Goal: Feedback & Contribution: Leave review/rating

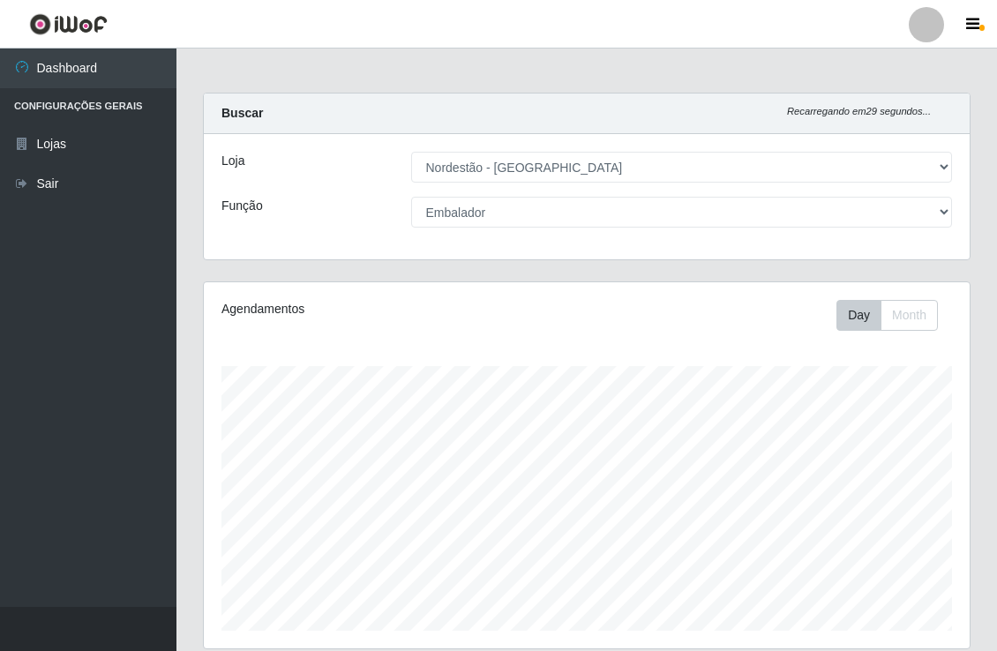
select select "454"
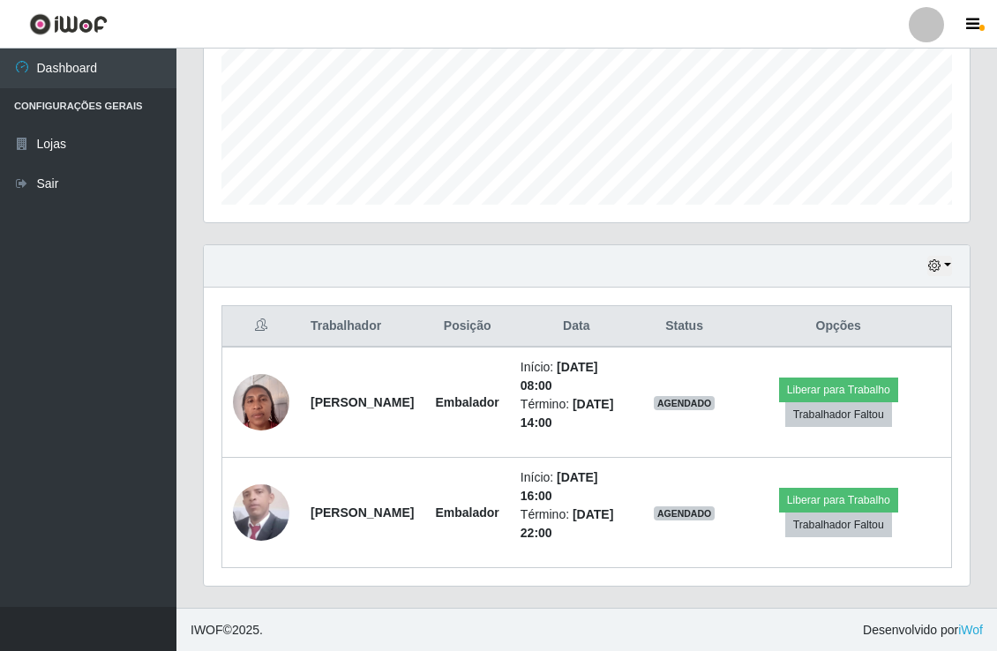
scroll to position [365, 765]
click at [950, 261] on button "button" at bounding box center [939, 266] width 25 height 20
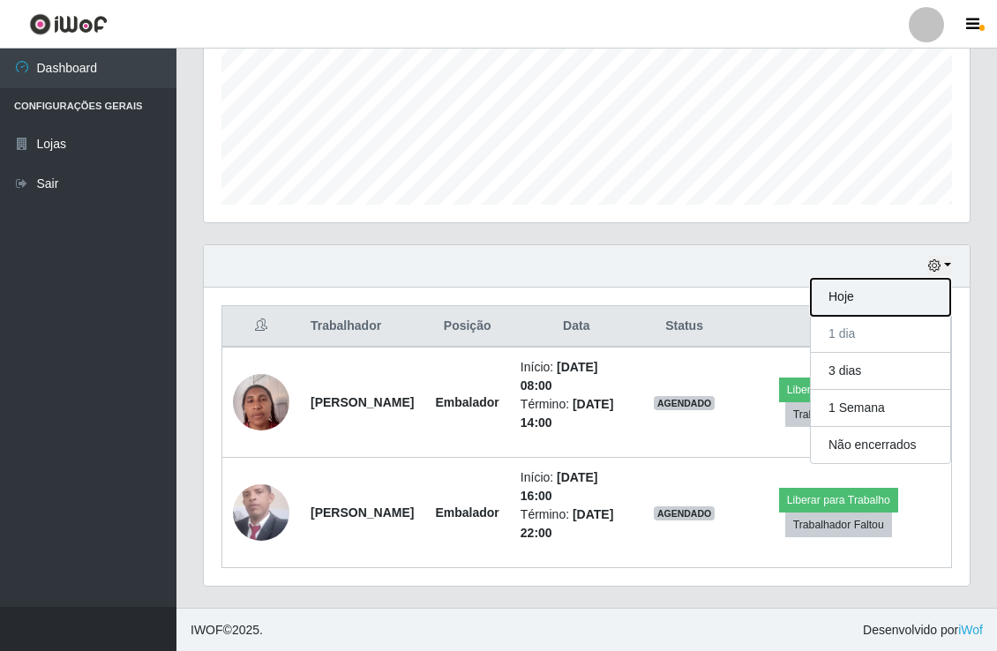
click at [884, 310] on button "Hoje" at bounding box center [880, 297] width 139 height 37
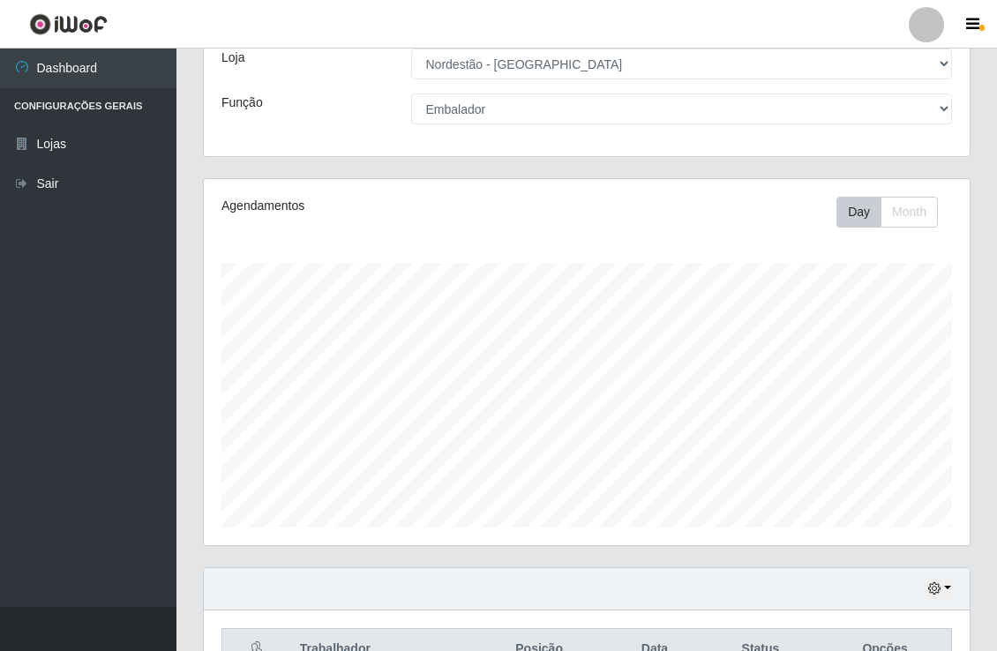
scroll to position [0, 0]
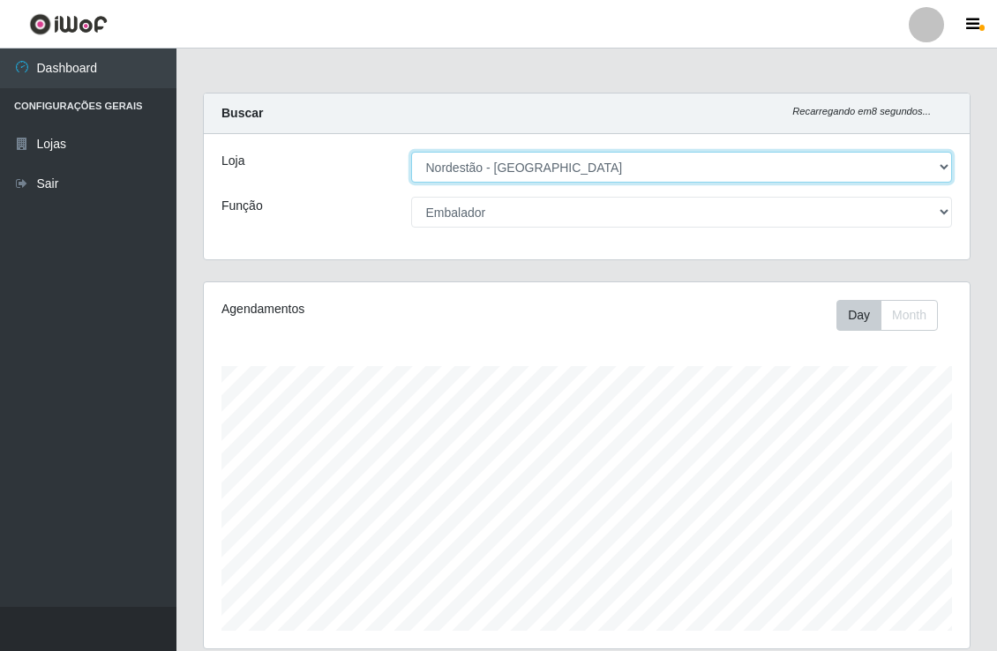
click at [865, 176] on select "[Selecione...] Nordestão - [GEOGRAPHIC_DATA]" at bounding box center [682, 167] width 542 height 31
click at [411, 152] on select "[Selecione...] Nordestão - [GEOGRAPHIC_DATA]" at bounding box center [682, 167] width 542 height 31
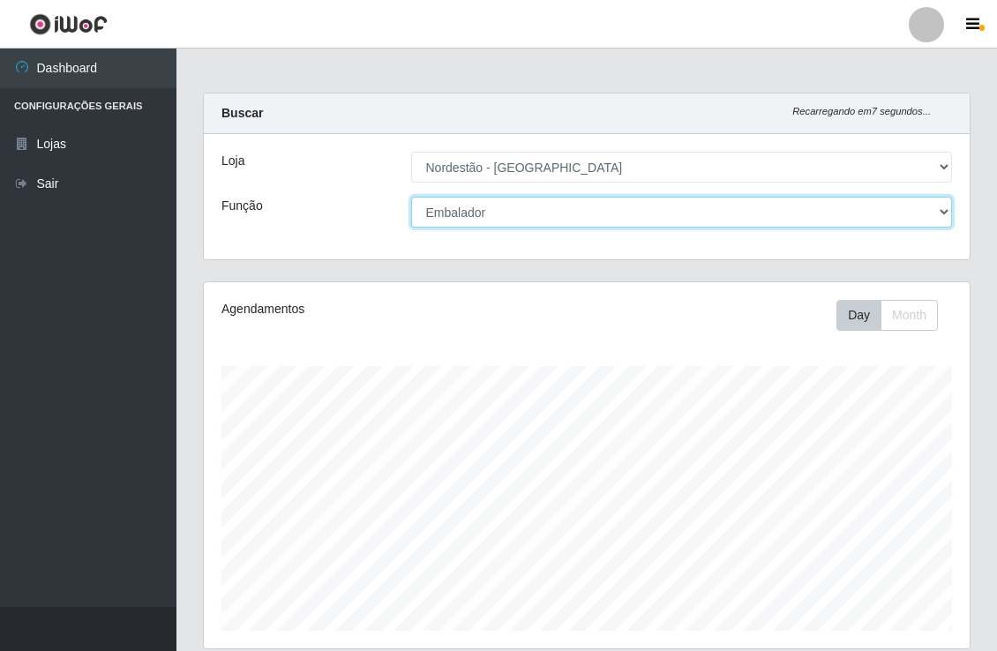
click at [744, 221] on select "[Selecione...] Embalador Embalador + Embalador ++" at bounding box center [682, 212] width 542 height 31
select select "70"
click at [411, 197] on select "[Selecione...] Embalador Embalador + Embalador ++" at bounding box center [682, 212] width 542 height 31
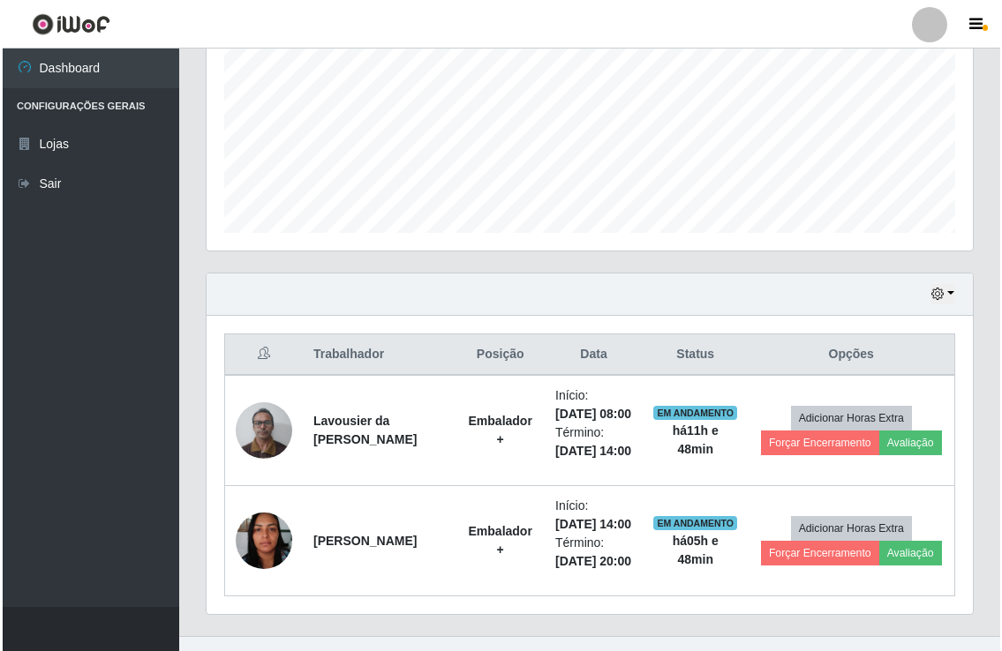
scroll to position [500, 0]
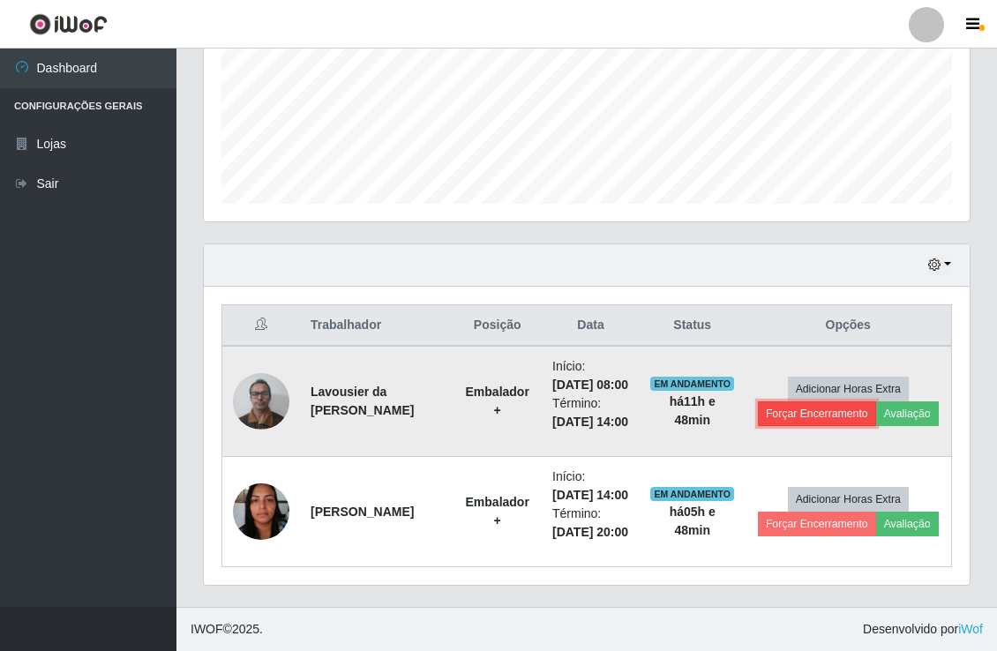
click at [841, 401] on button "Forçar Encerramento" at bounding box center [817, 413] width 118 height 25
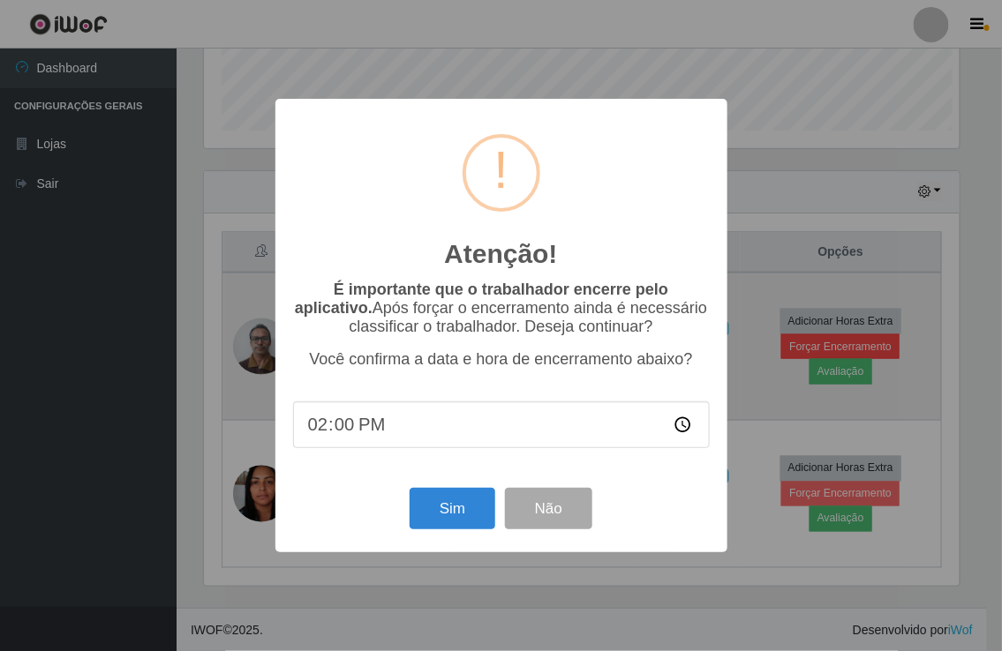
scroll to position [365, 754]
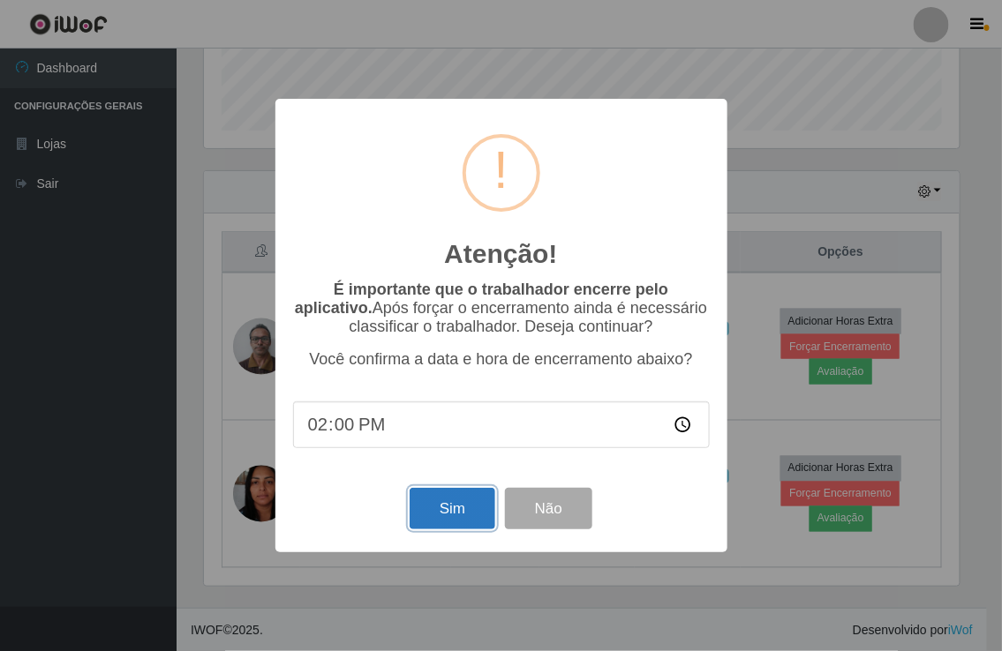
click at [434, 519] on button "Sim" at bounding box center [452, 508] width 86 height 41
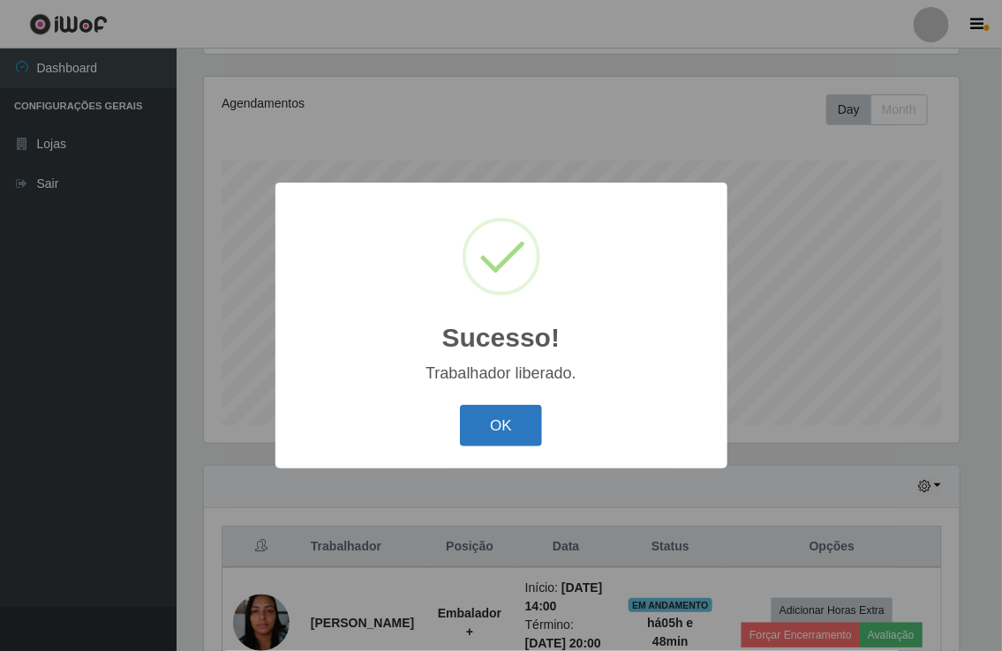
click at [494, 443] on button "OK" at bounding box center [501, 425] width 82 height 41
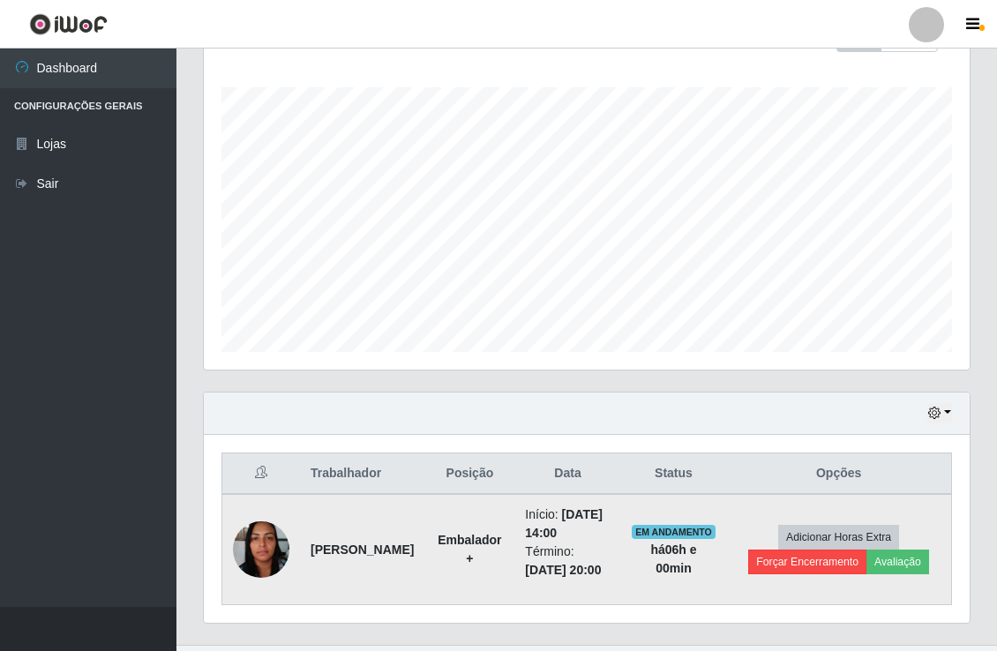
scroll to position [354, 0]
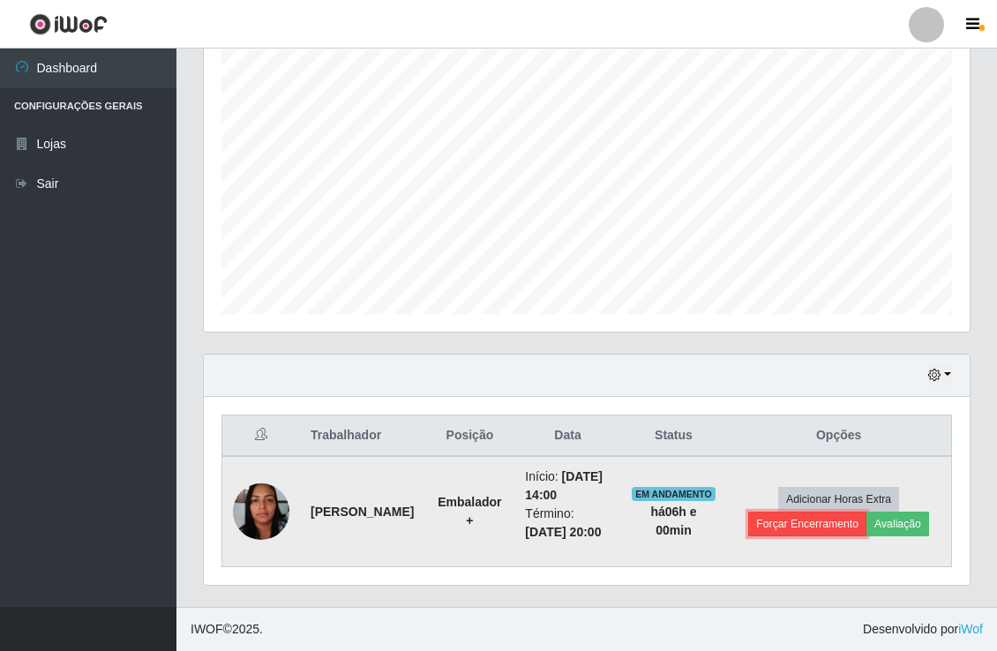
click at [806, 512] on button "Forçar Encerramento" at bounding box center [807, 524] width 118 height 25
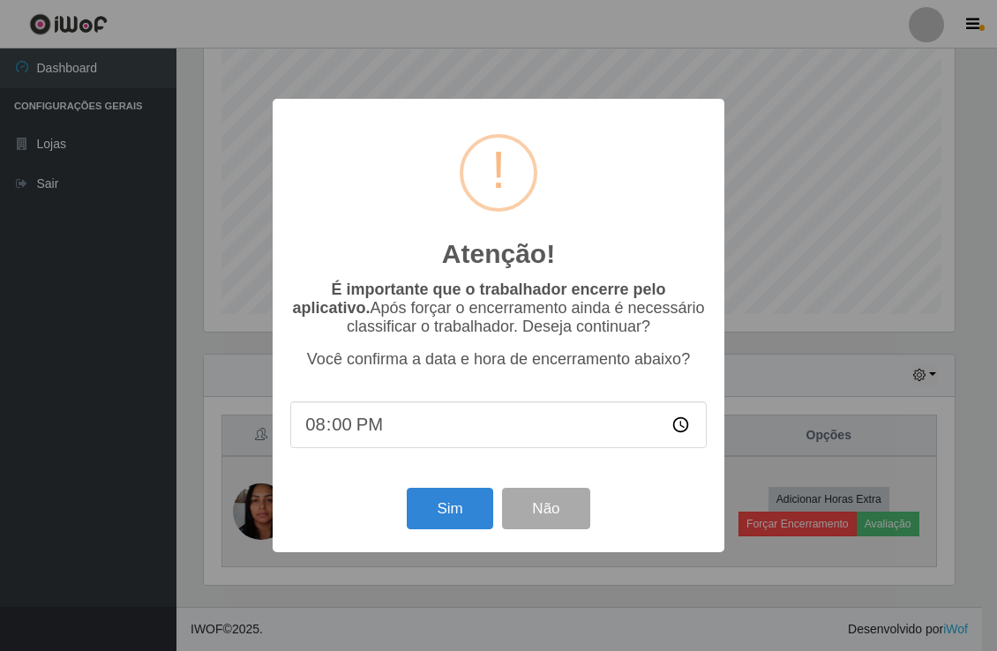
scroll to position [365, 754]
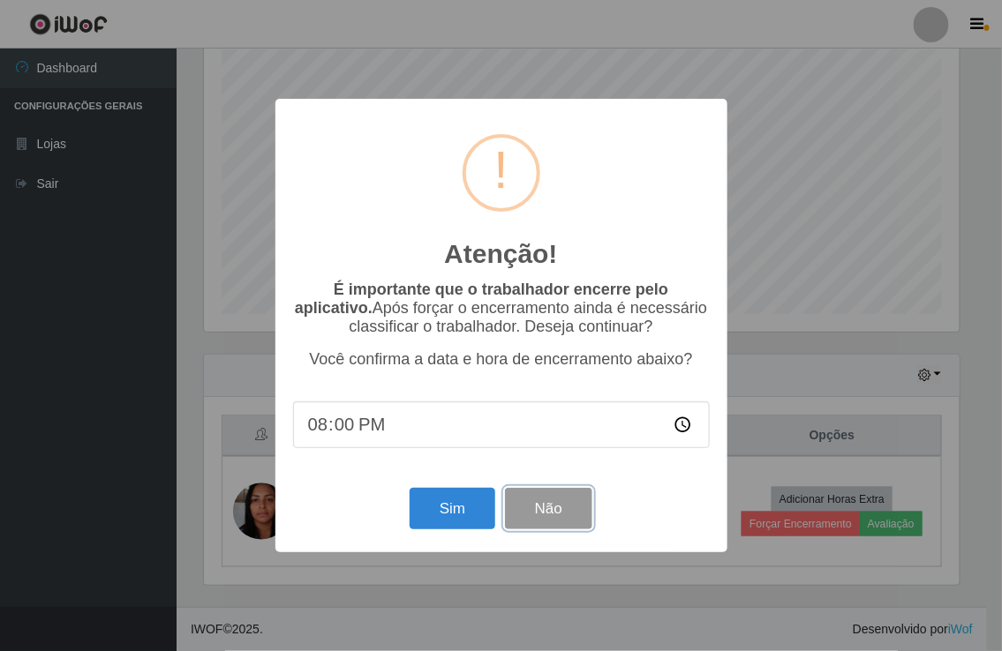
click at [561, 512] on button "Não" at bounding box center [548, 508] width 87 height 41
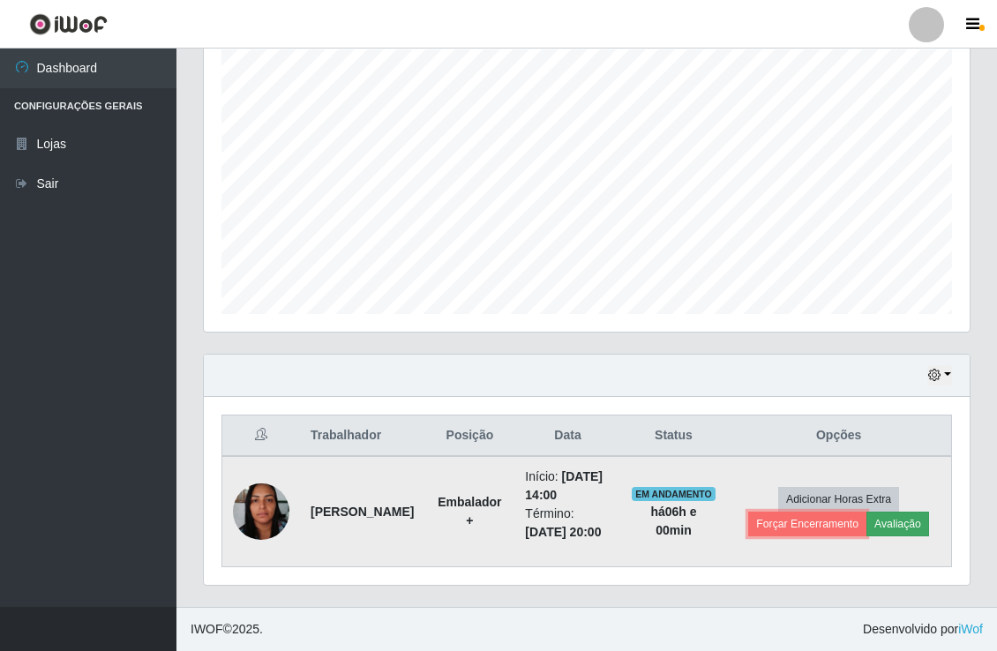
scroll to position [365, 765]
click at [898, 514] on button "Avaliação" at bounding box center [897, 524] width 63 height 25
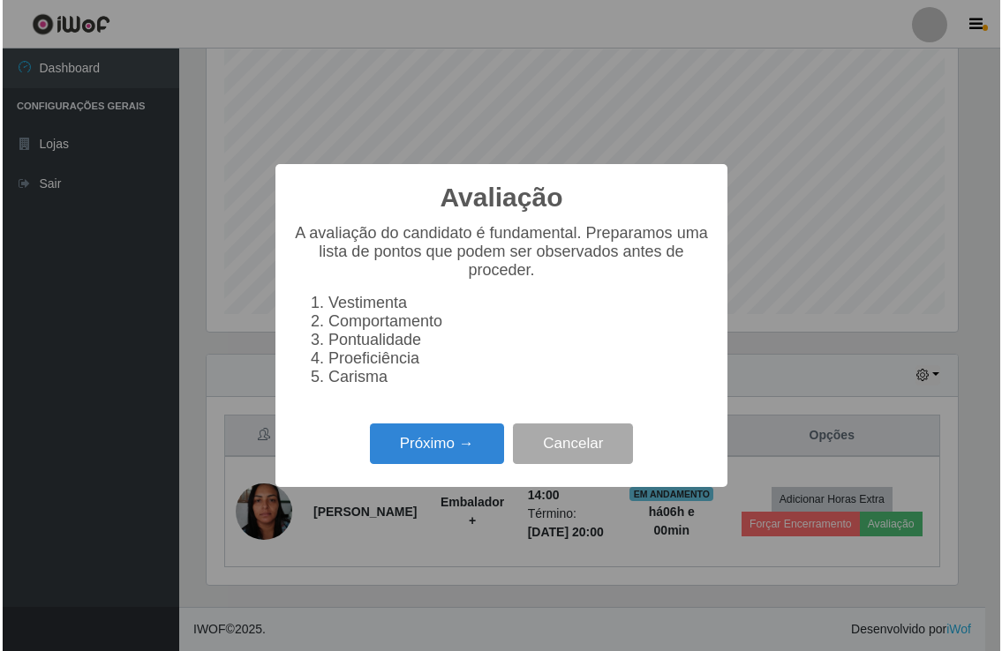
scroll to position [365, 754]
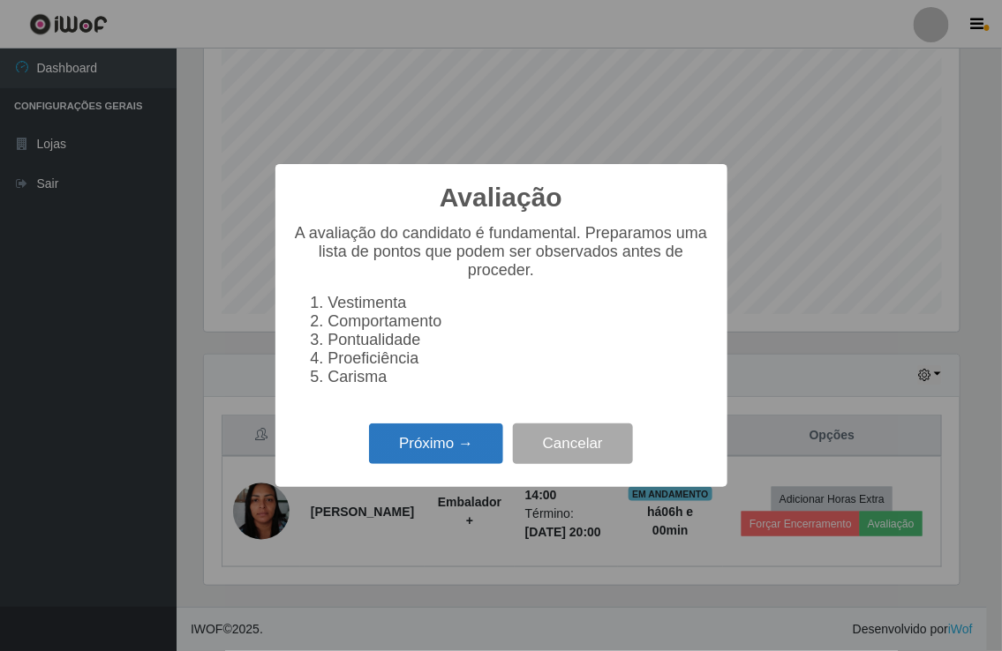
drag, startPoint x: 402, startPoint y: 461, endPoint x: 422, endPoint y: 457, distance: 19.7
click at [422, 457] on button "Próximo →" at bounding box center [436, 444] width 134 height 41
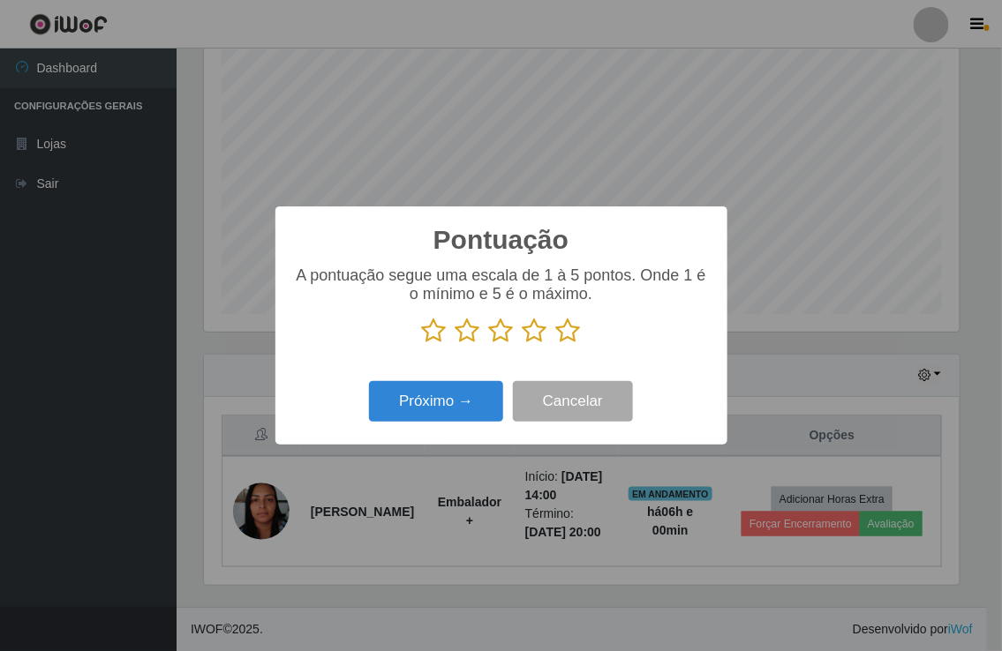
scroll to position [882012, 881623]
click at [569, 335] on icon at bounding box center [568, 331] width 25 height 26
click at [556, 344] on input "radio" at bounding box center [556, 344] width 0 height 0
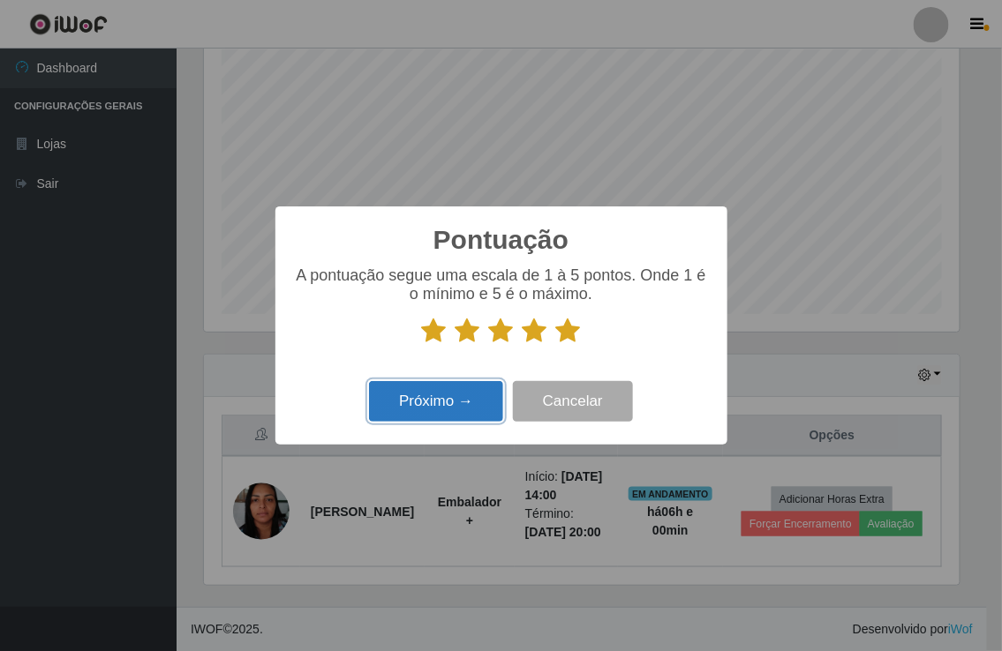
click at [474, 401] on button "Próximo →" at bounding box center [436, 401] width 134 height 41
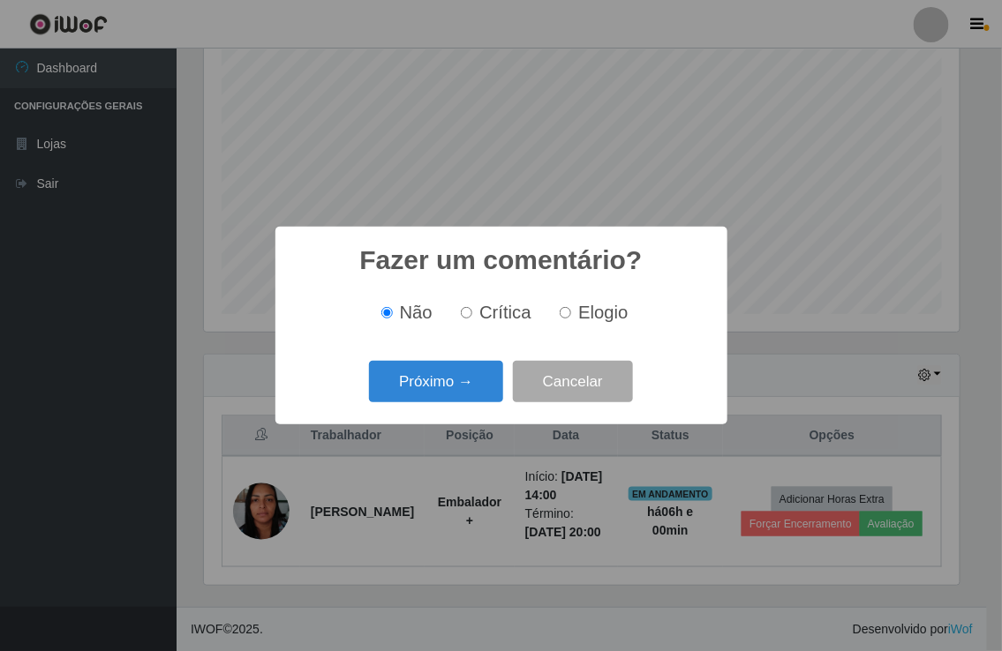
click at [570, 305] on label "Elogio" at bounding box center [589, 313] width 75 height 20
click at [570, 307] on input "Elogio" at bounding box center [564, 312] width 11 height 11
radio input "true"
click at [439, 391] on button "Próximo →" at bounding box center [436, 381] width 134 height 41
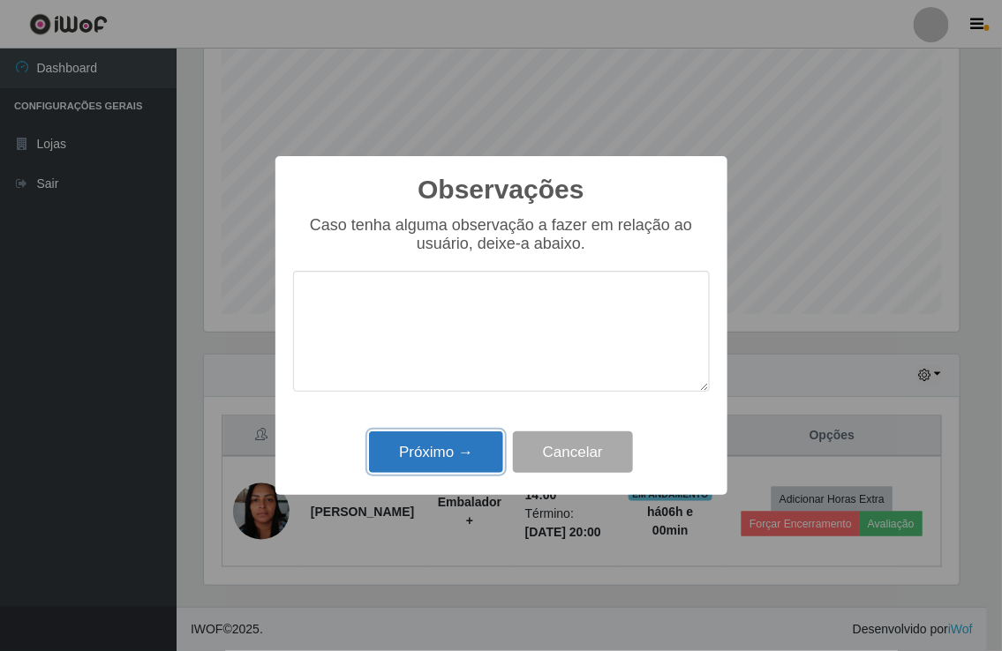
click at [443, 451] on button "Próximo →" at bounding box center [436, 451] width 134 height 41
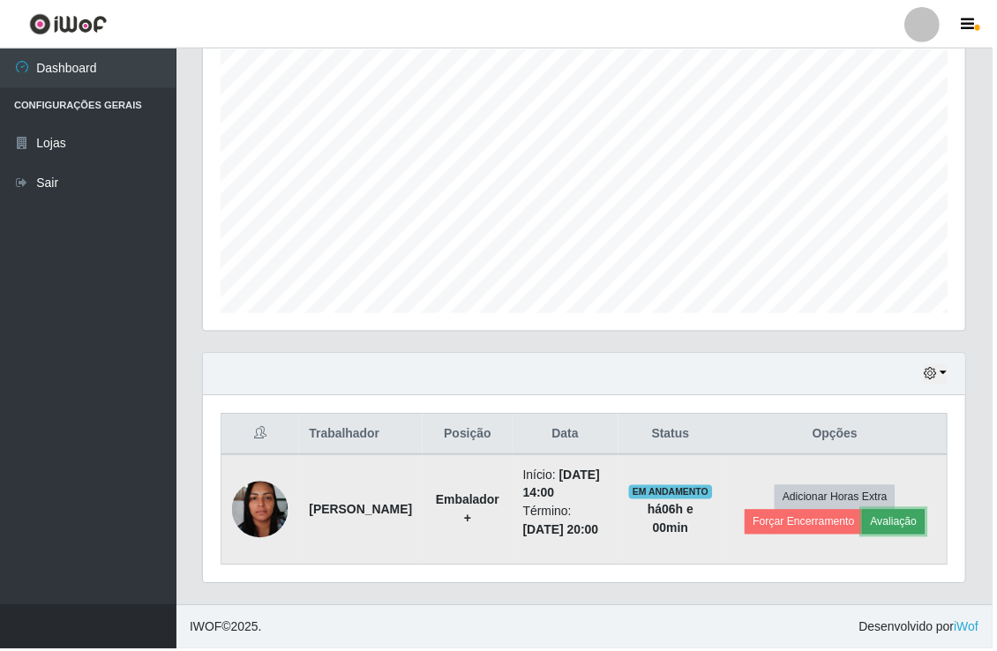
scroll to position [365, 765]
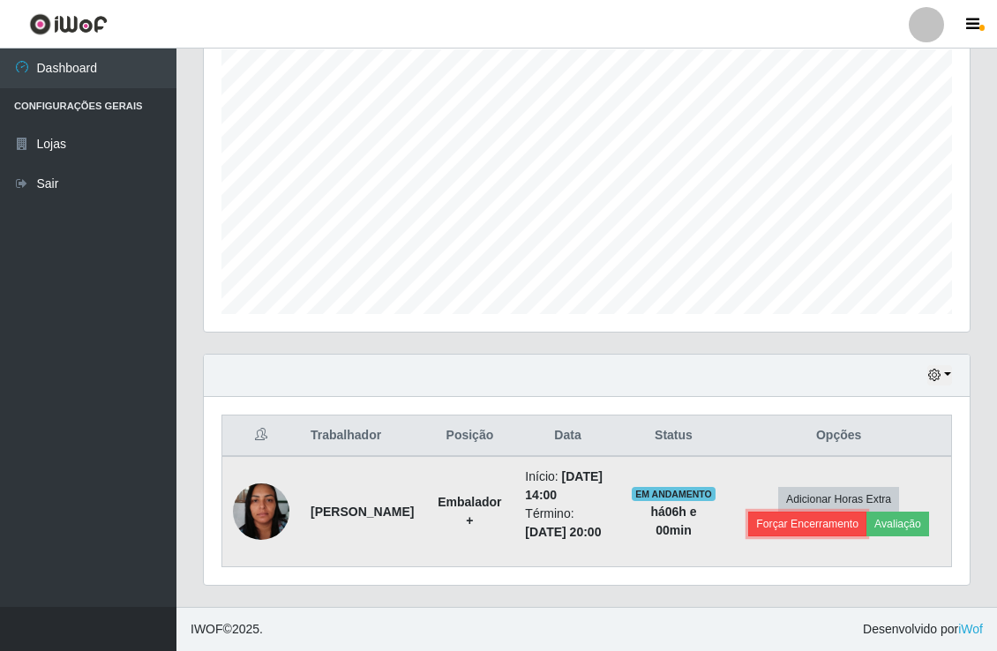
click at [772, 514] on button "Forçar Encerramento" at bounding box center [807, 524] width 118 height 25
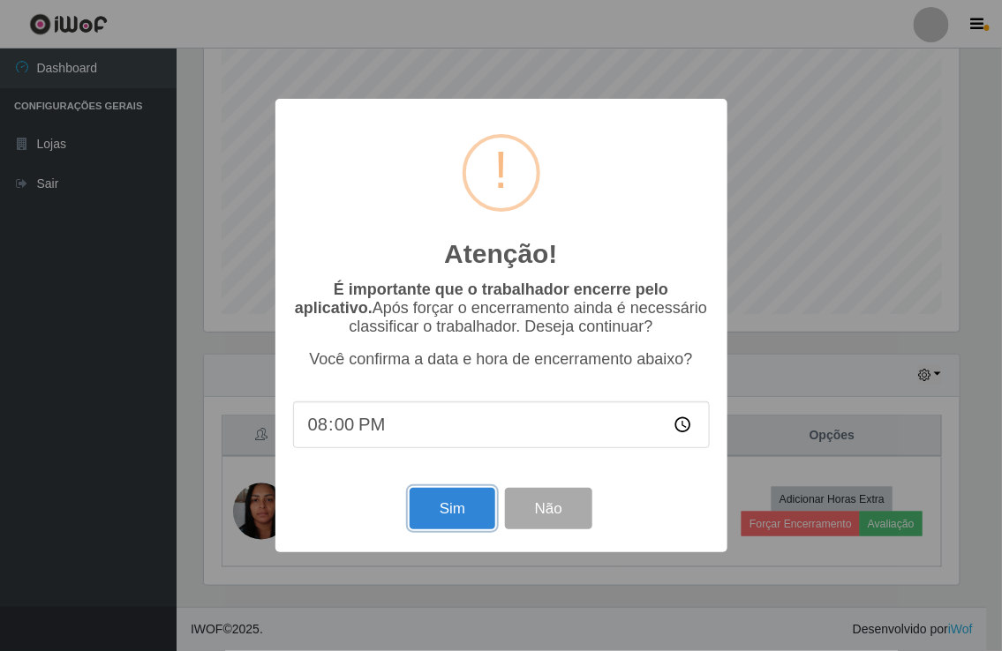
drag, startPoint x: 432, startPoint y: 512, endPoint x: 575, endPoint y: 524, distance: 143.5
click at [433, 512] on button "Sim" at bounding box center [452, 508] width 86 height 41
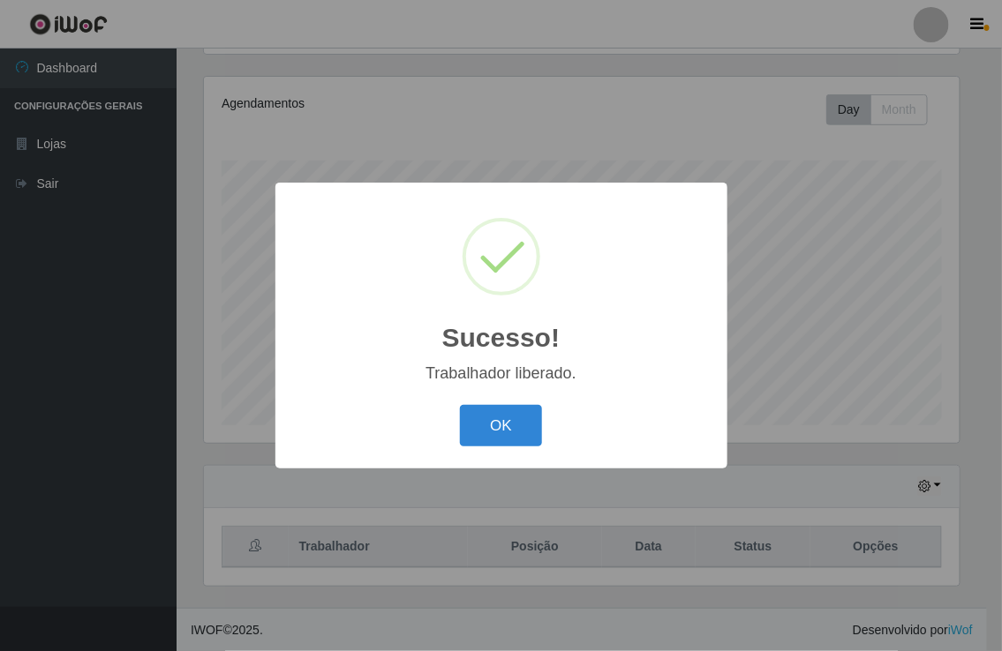
drag, startPoint x: 492, startPoint y: 425, endPoint x: 611, endPoint y: 402, distance: 121.3
click at [499, 421] on button "OK" at bounding box center [501, 425] width 82 height 41
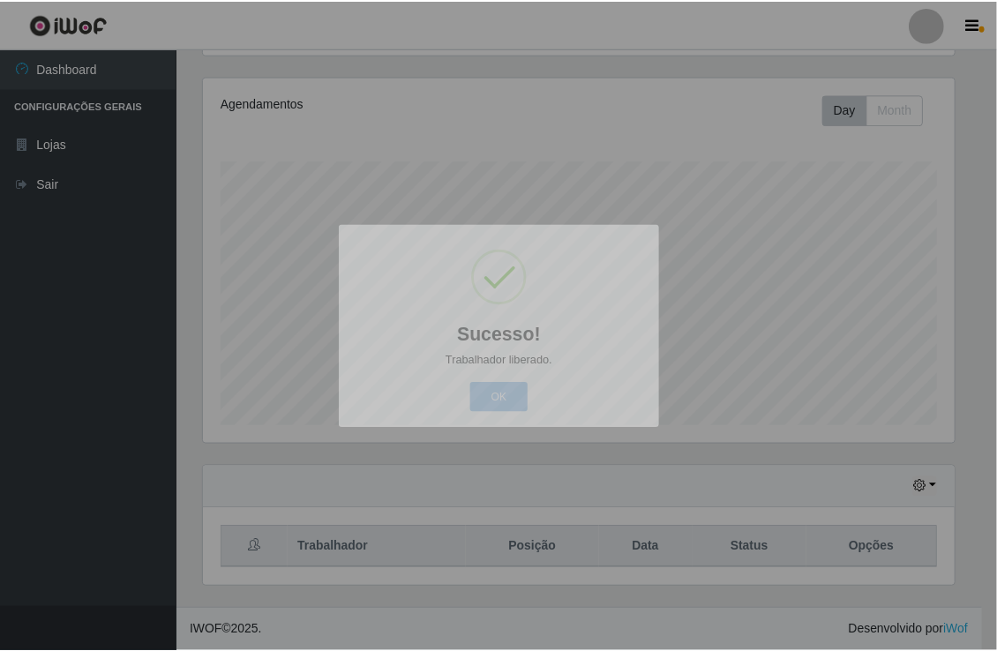
scroll to position [365, 765]
